Goal: Task Accomplishment & Management: Complete application form

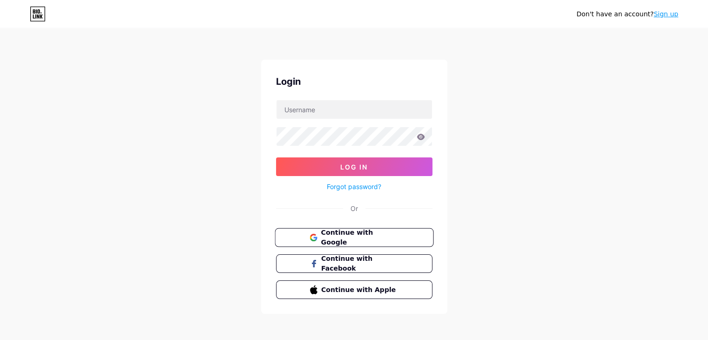
click at [348, 239] on span "Continue with Google" at bounding box center [360, 238] width 78 height 20
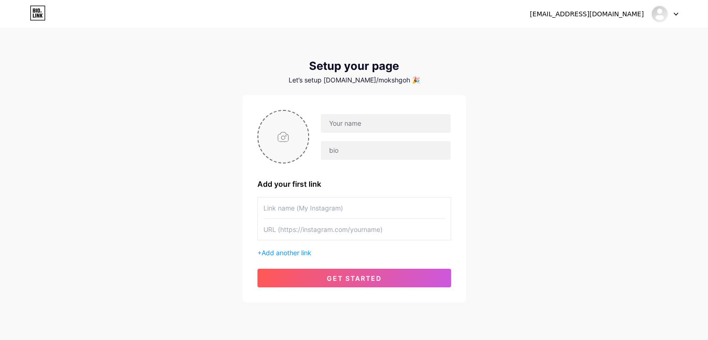
click at [279, 147] on input "file" at bounding box center [283, 137] width 50 height 52
type input "C:\fakepath\moksh (1).jpg"
click at [353, 125] on input "text" at bounding box center [385, 123] width 129 height 19
type input "MokshGohype@gmail.com"
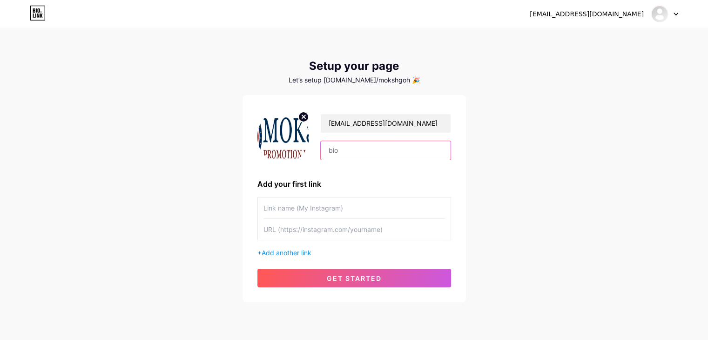
click at [351, 149] on input "text" at bounding box center [385, 150] width 129 height 19
click at [341, 148] on input "text" at bounding box center [385, 150] width 129 height 19
paste input "Boost your business presence with Moksh Promotion. We specialize in cost-effect…"
type input "Boost your business presence with Moksh Promotion. We specialize in cost-effect…"
click at [346, 158] on input "text" at bounding box center [385, 150] width 129 height 19
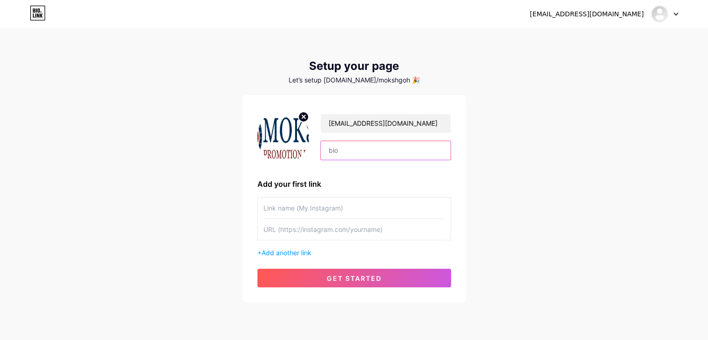
paste input "Moksh Promotion is a trusted name in affordable and result-driven marketing sol…"
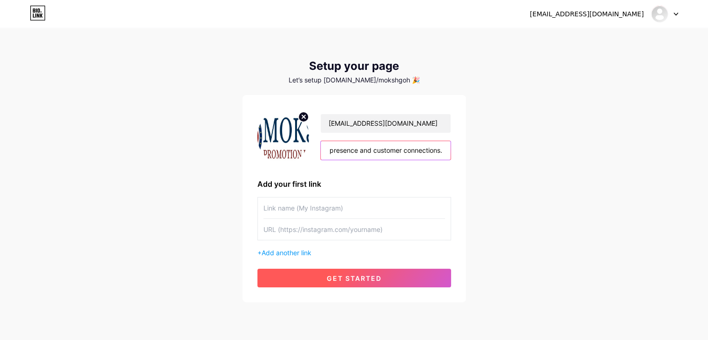
type input "Moksh Promotion is a trusted name in affordable and result-driven marketing sol…"
click at [310, 272] on button "get started" at bounding box center [354, 277] width 194 height 19
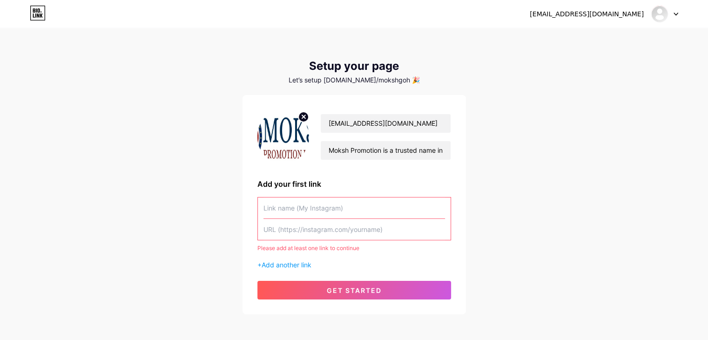
click at [311, 212] on input "text" at bounding box center [353, 207] width 181 height 21
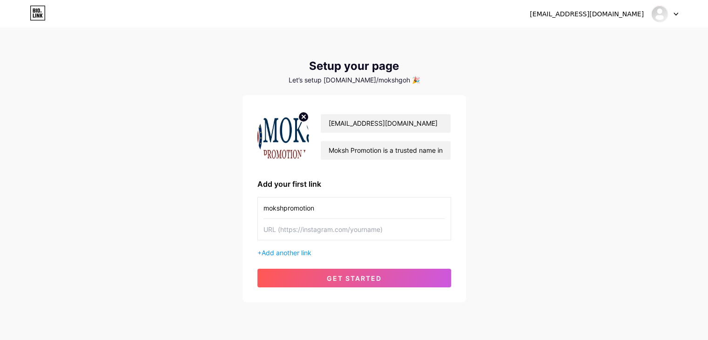
type input "mokshpromotion"
click at [292, 231] on input "text" at bounding box center [353, 229] width 181 height 21
paste input "https://mokshpromotion.com/"
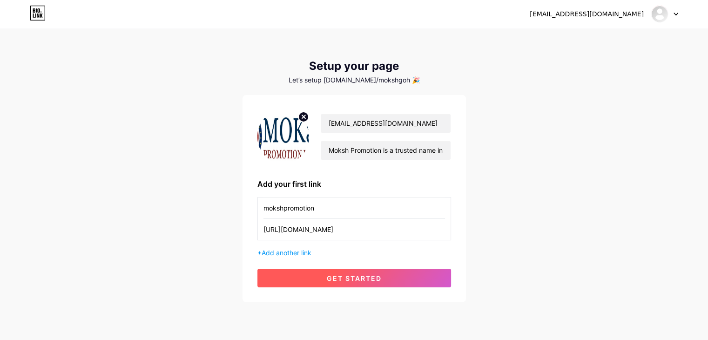
type input "https://mokshpromotion.com/"
click at [350, 279] on span "get started" at bounding box center [354, 278] width 55 height 8
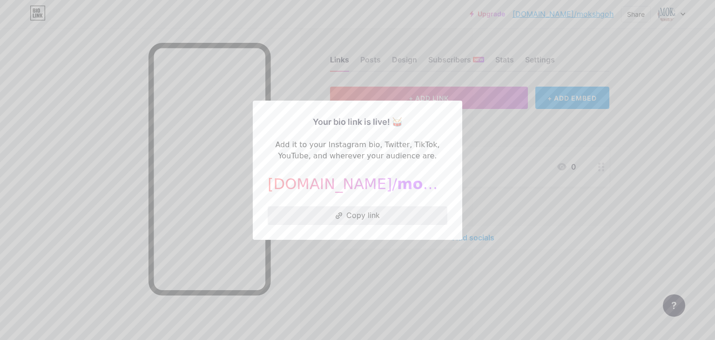
click at [359, 217] on button "Copy link" at bounding box center [358, 215] width 180 height 19
click at [370, 251] on div at bounding box center [357, 170] width 715 height 340
